Goal: Use online tool/utility

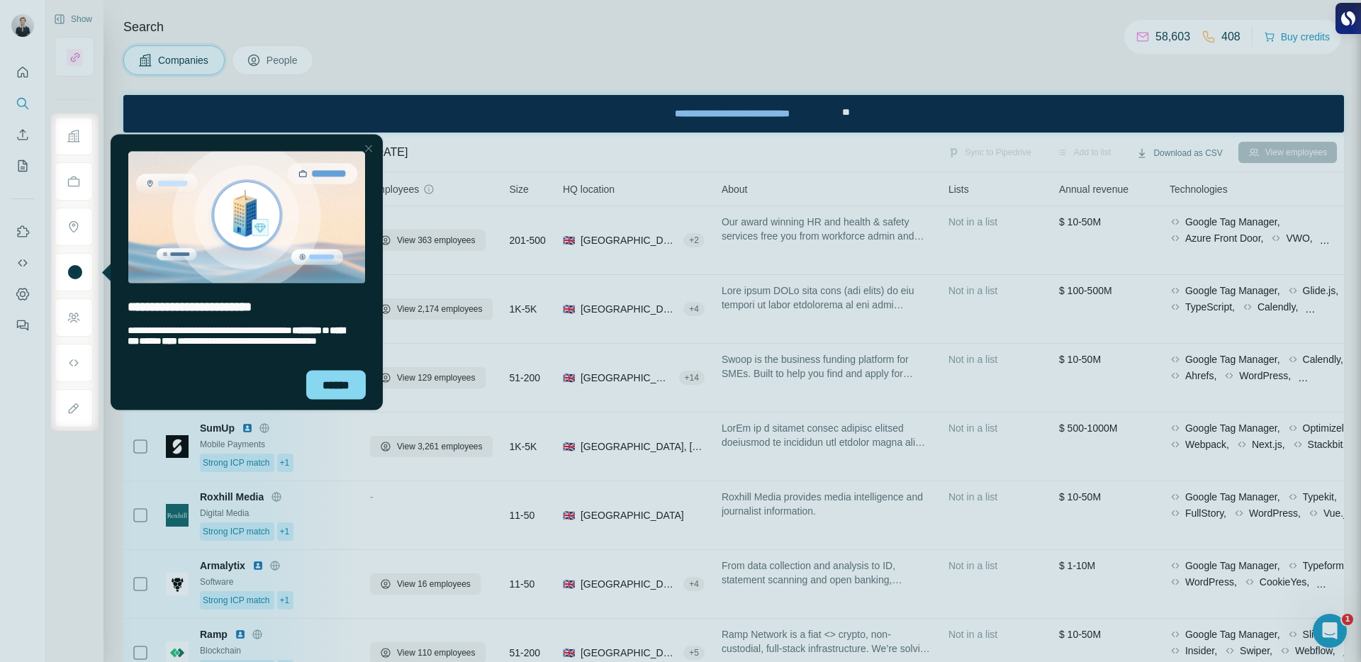
click at [843, 17] on div at bounding box center [680, 56] width 1361 height 113
click at [340, 376] on div "******" at bounding box center [336, 384] width 60 height 29
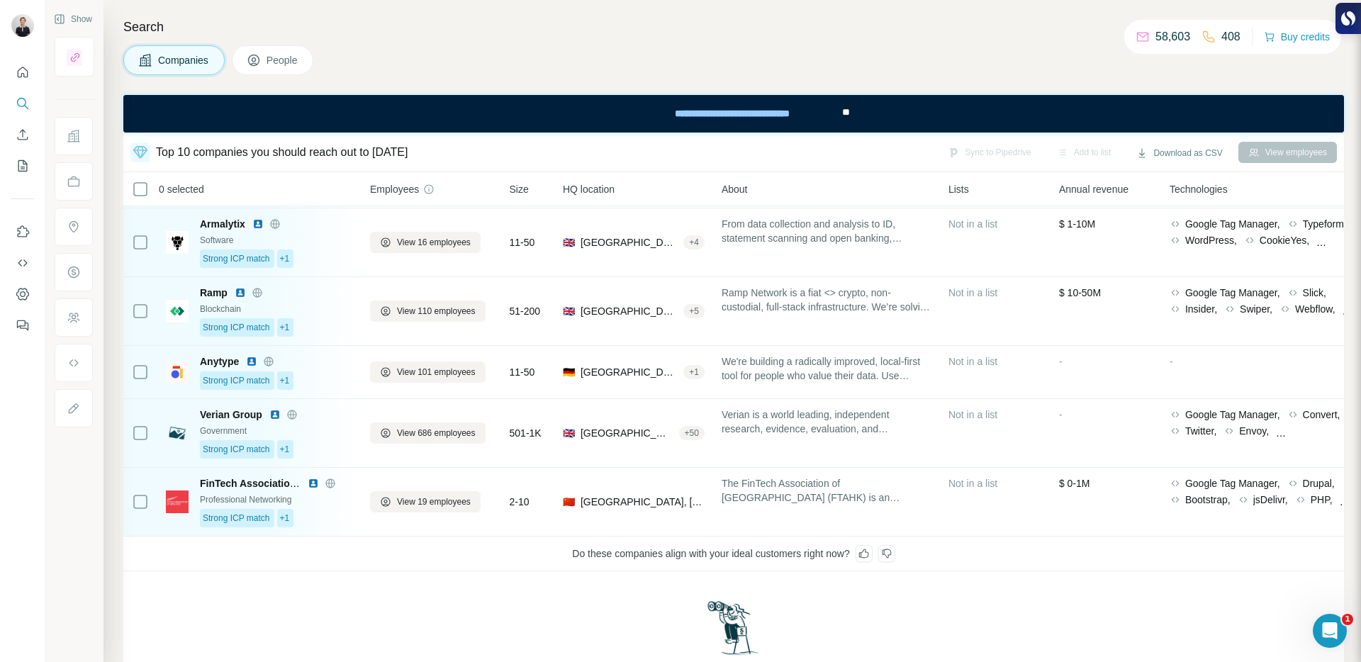
scroll to position [346, 0]
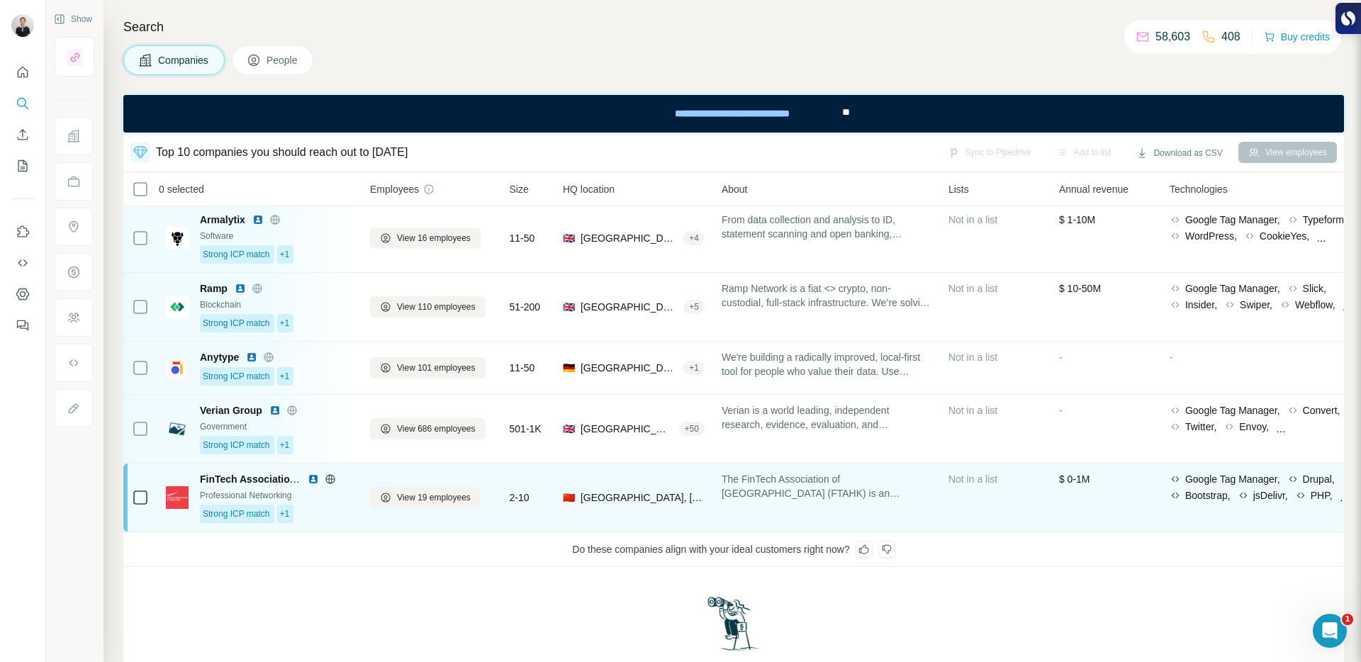
click at [337, 510] on div "Strong ICP match +1" at bounding box center [276, 514] width 153 height 18
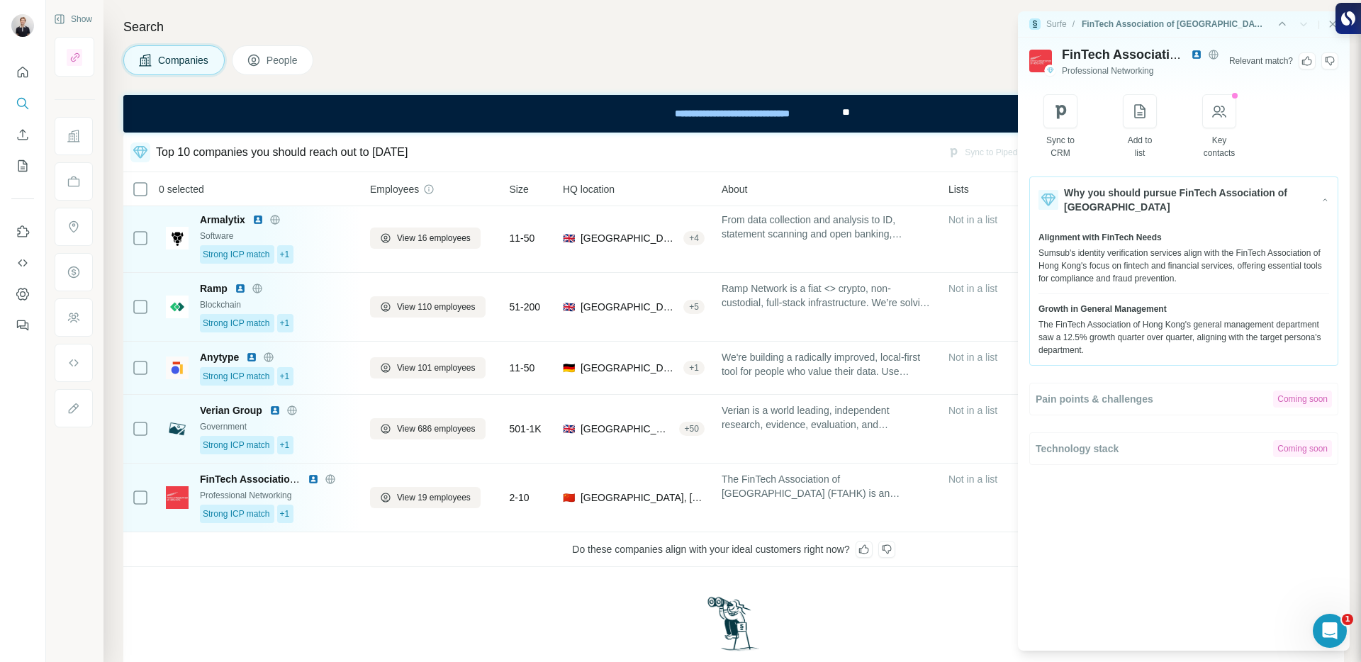
click at [892, 551] on icon at bounding box center [886, 549] width 11 height 11
click at [1330, 25] on icon "Close side panel" at bounding box center [1333, 24] width 6 height 6
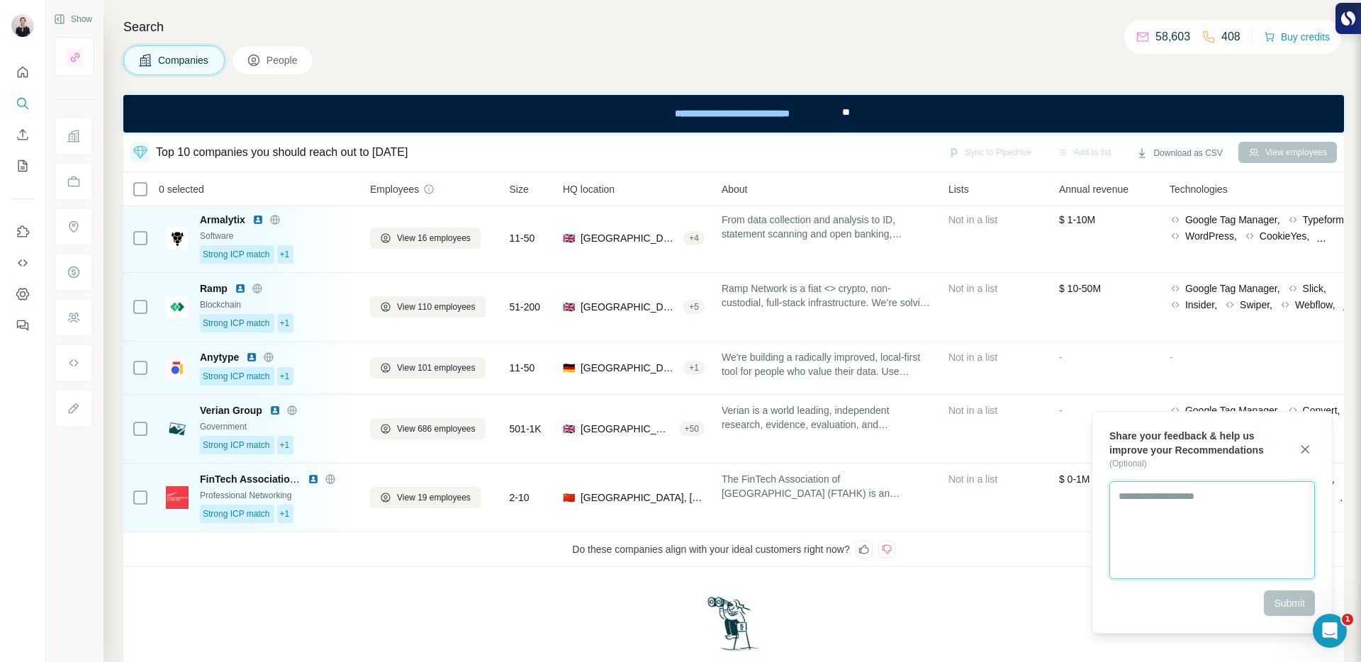
click at [1162, 503] on textarea at bounding box center [1212, 530] width 206 height 98
type textarea "**********"
click at [1289, 607] on span "Submit" at bounding box center [1289, 603] width 31 height 14
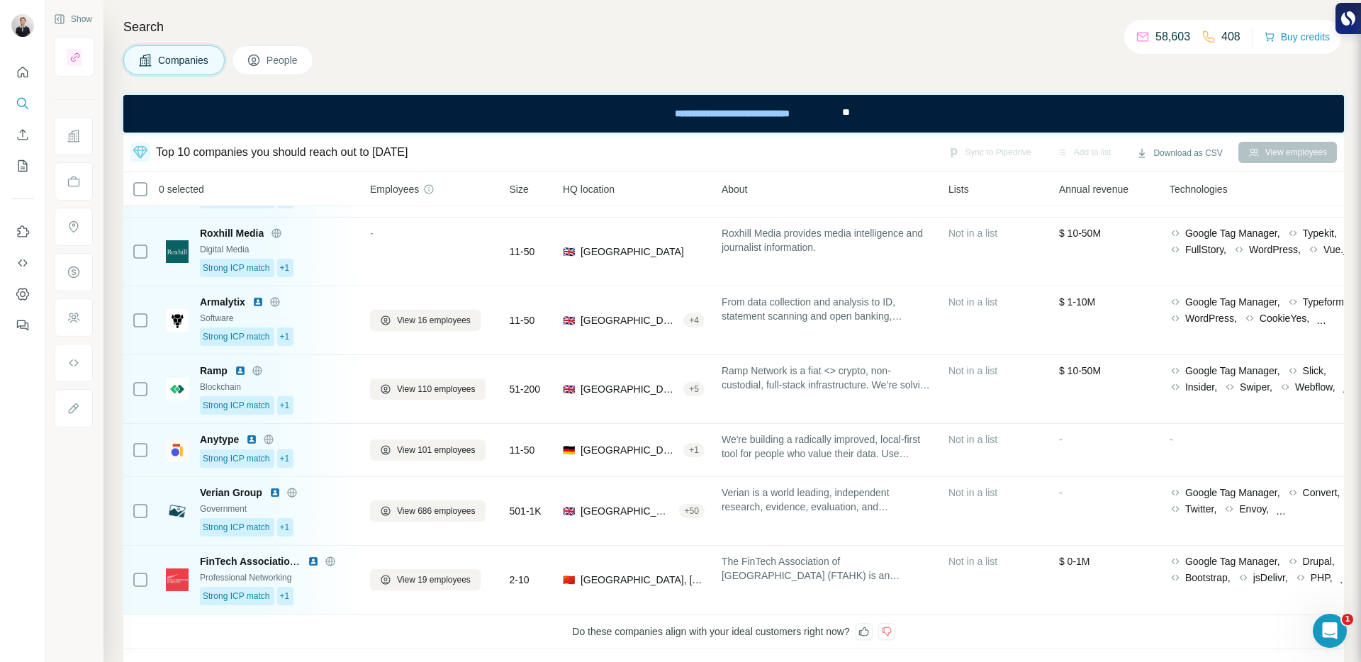
scroll to position [428, 0]
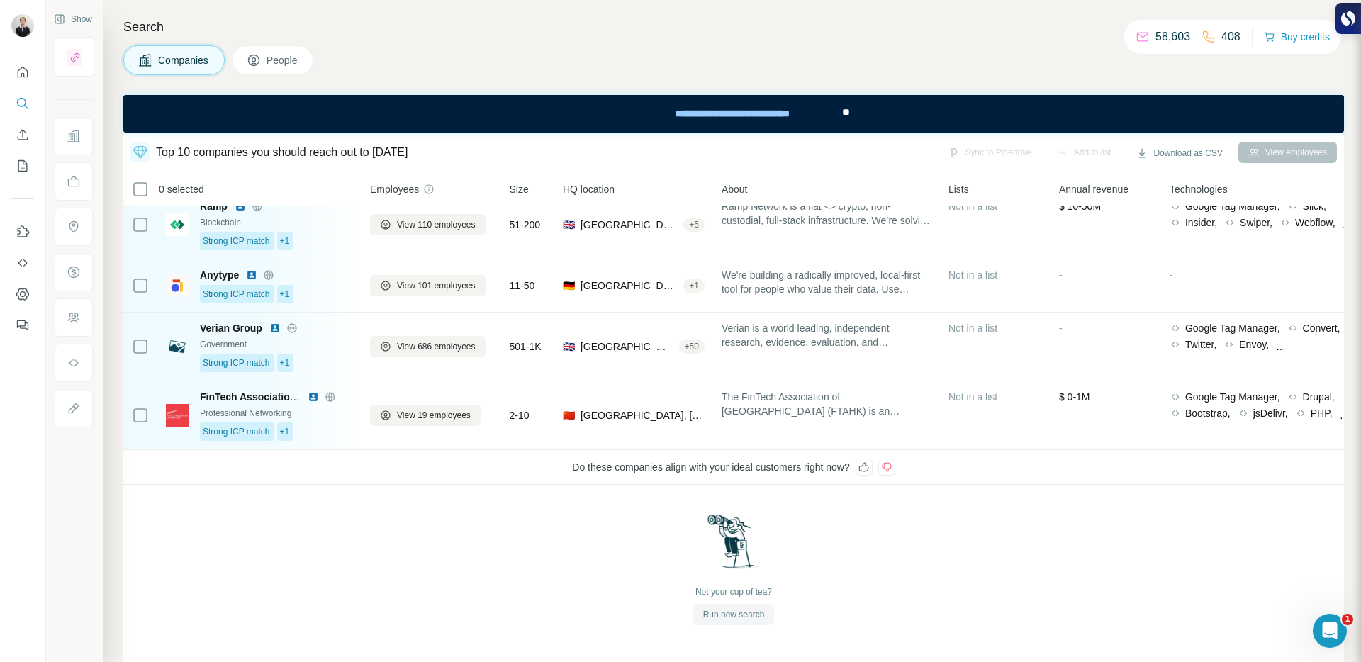
click at [756, 617] on span "Run new search" at bounding box center [734, 614] width 62 height 13
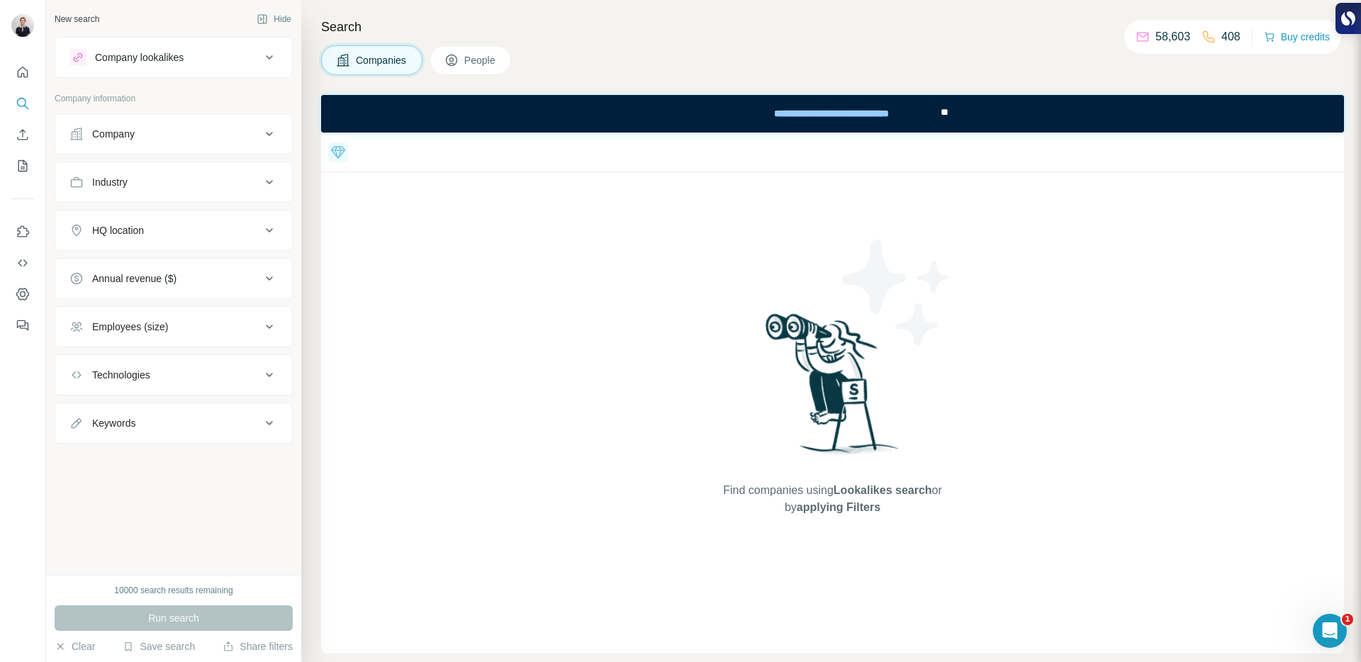
scroll to position [0, 0]
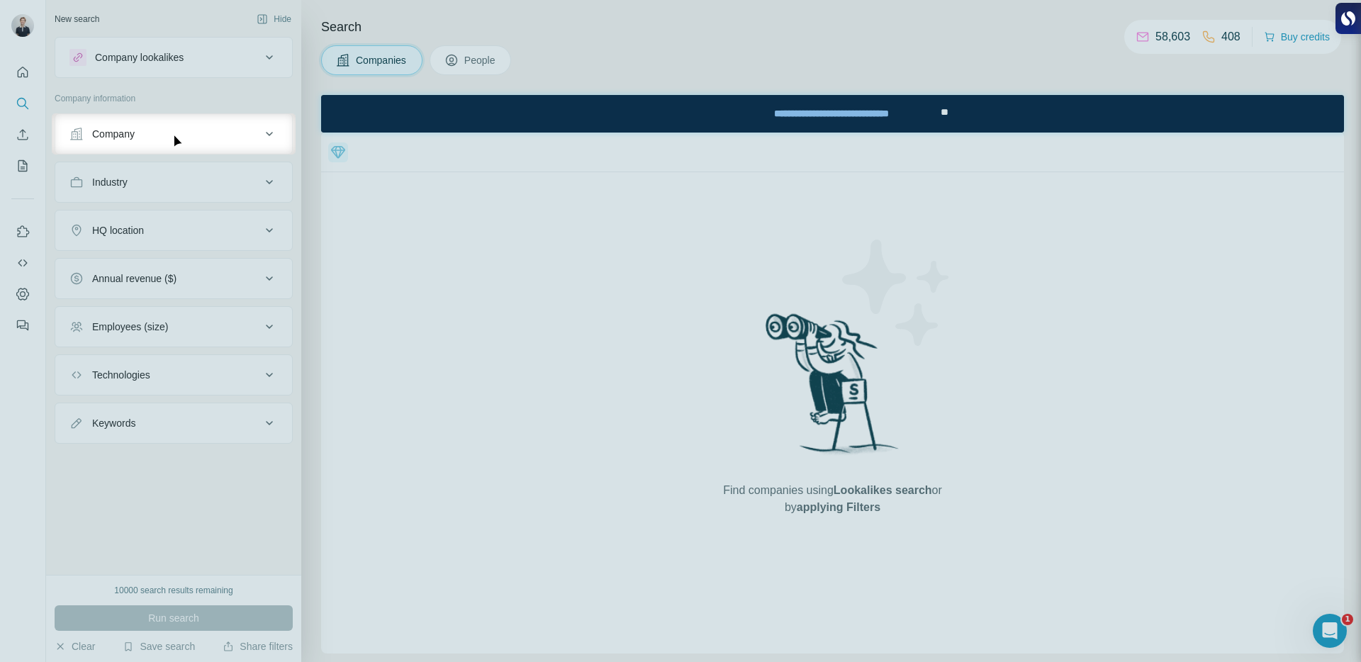
click at [208, 128] on div "Company" at bounding box center [164, 134] width 191 height 14
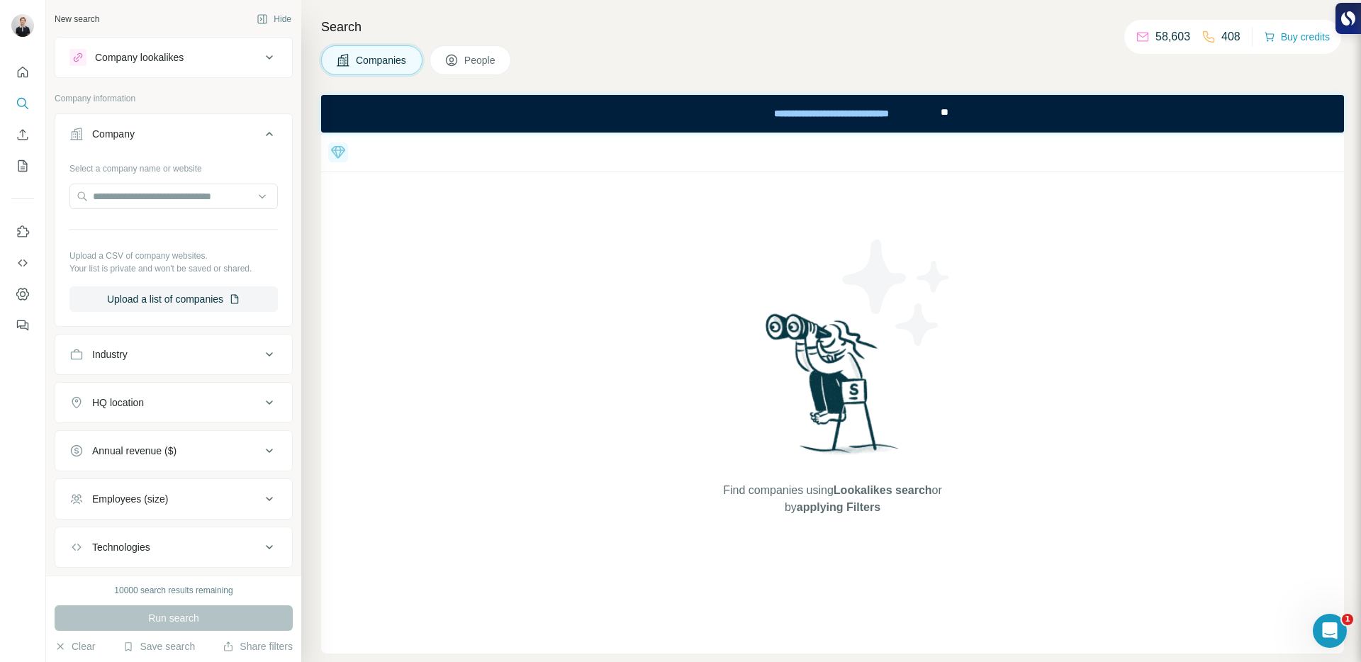
click at [208, 128] on div "Company" at bounding box center [164, 134] width 191 height 14
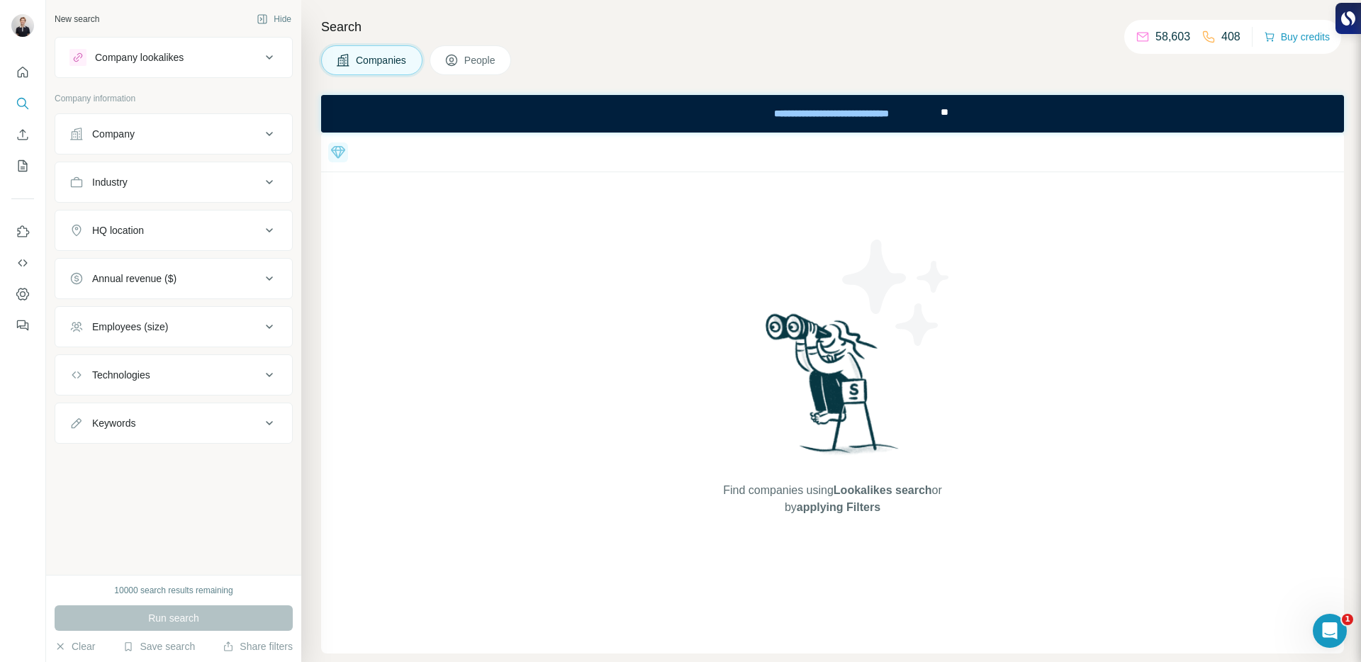
click at [171, 148] on button "Company" at bounding box center [173, 134] width 237 height 34
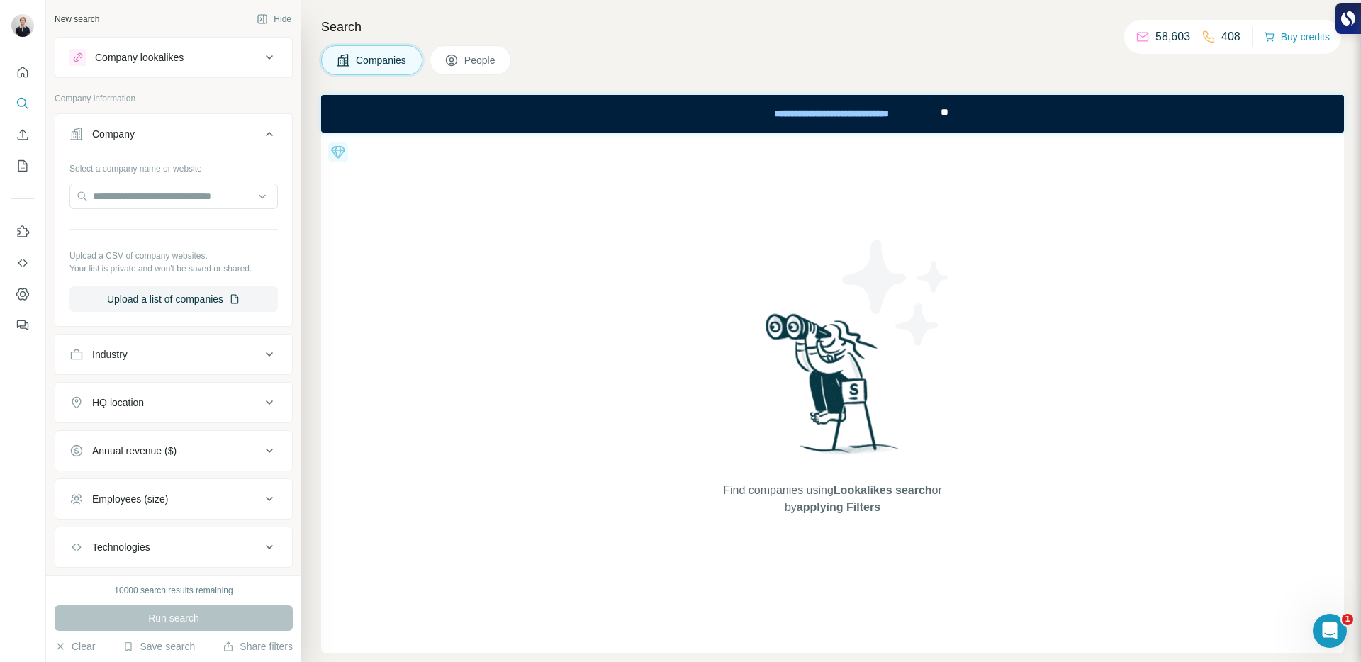
click at [171, 148] on button "Company" at bounding box center [173, 137] width 237 height 40
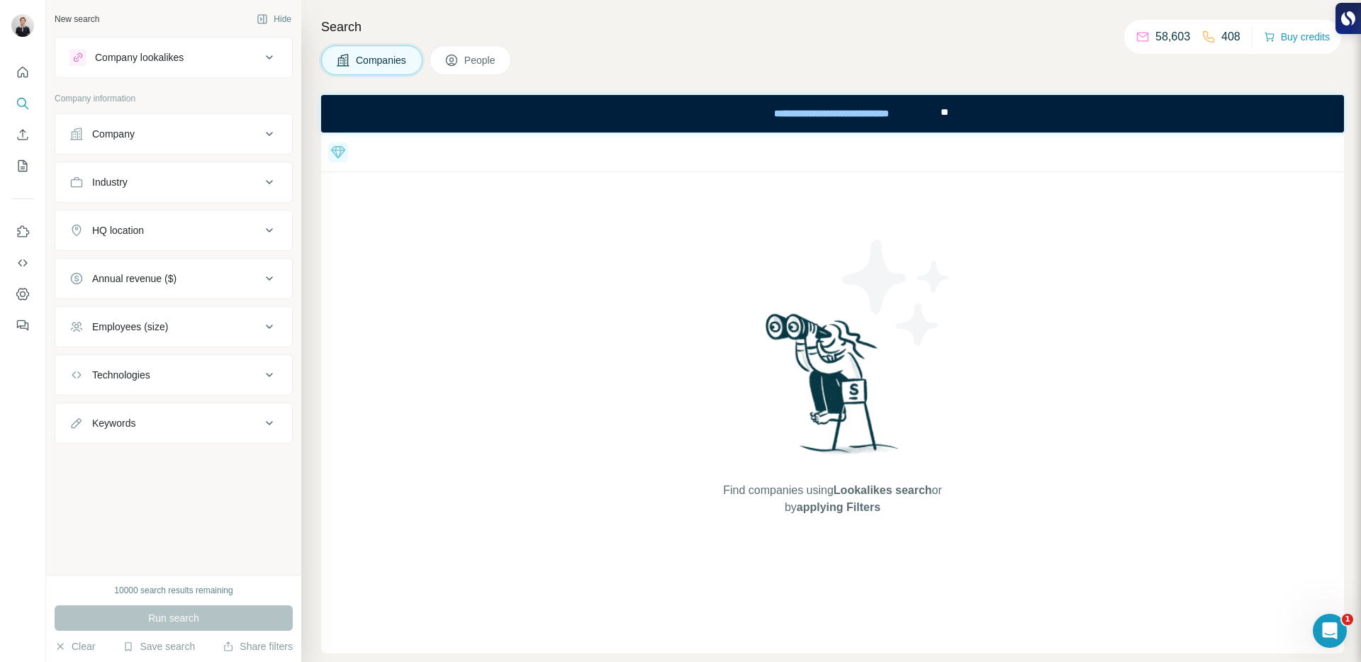
click at [212, 43] on button "Company lookalikes" at bounding box center [173, 57] width 237 height 34
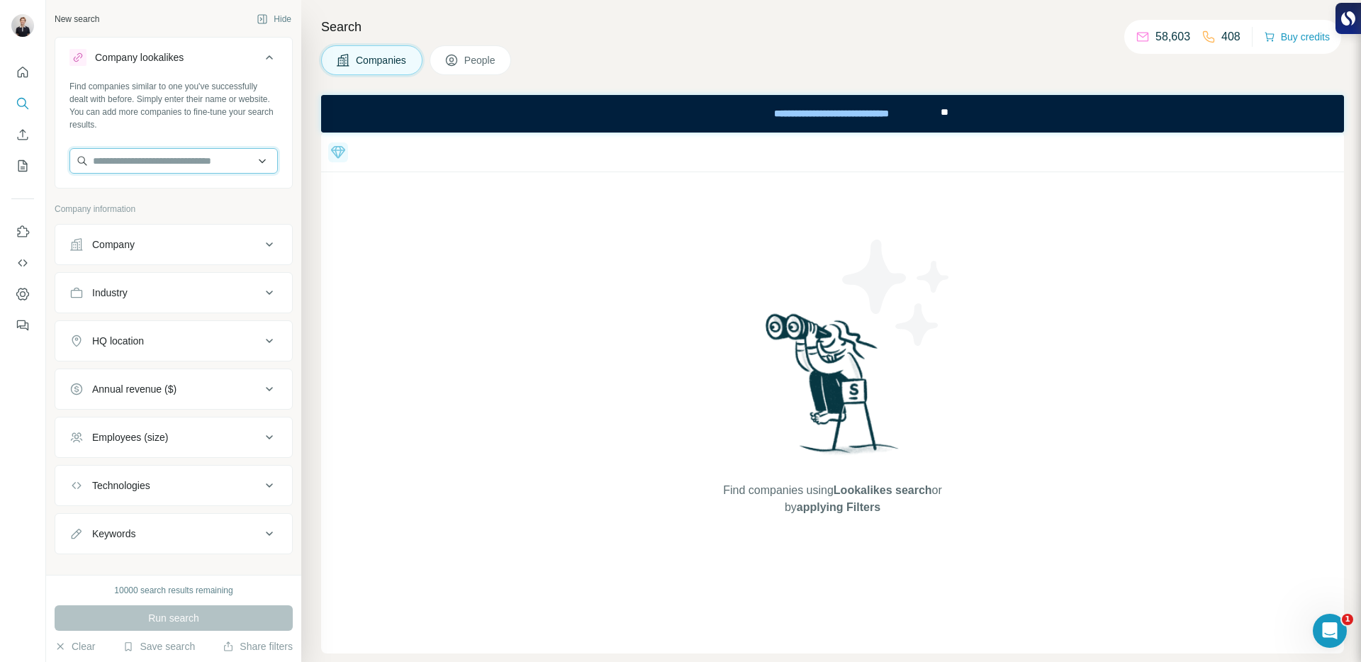
click at [191, 157] on input "text" at bounding box center [173, 161] width 208 height 26
click at [221, 150] on input "text" at bounding box center [173, 161] width 208 height 26
click at [808, 28] on h4 "Search" at bounding box center [832, 27] width 1023 height 20
